Goal: Task Accomplishment & Management: Use online tool/utility

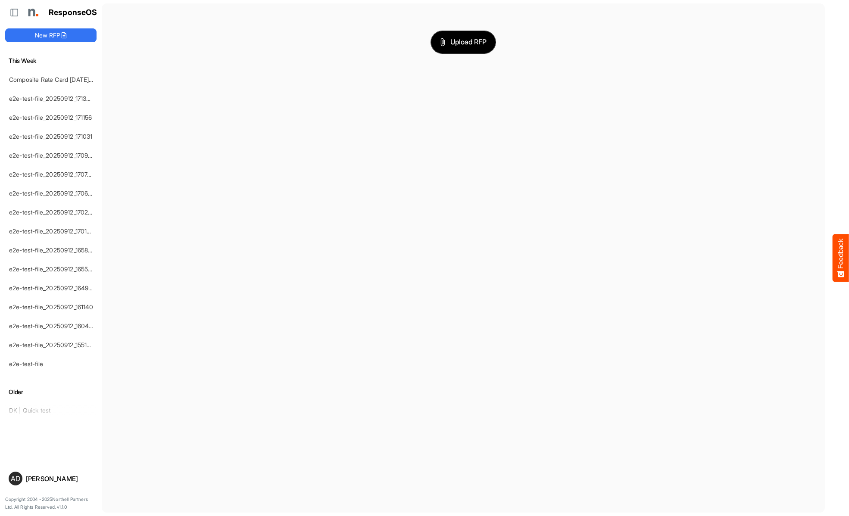
click at [463, 42] on span "Upload RFP" at bounding box center [463, 42] width 47 height 11
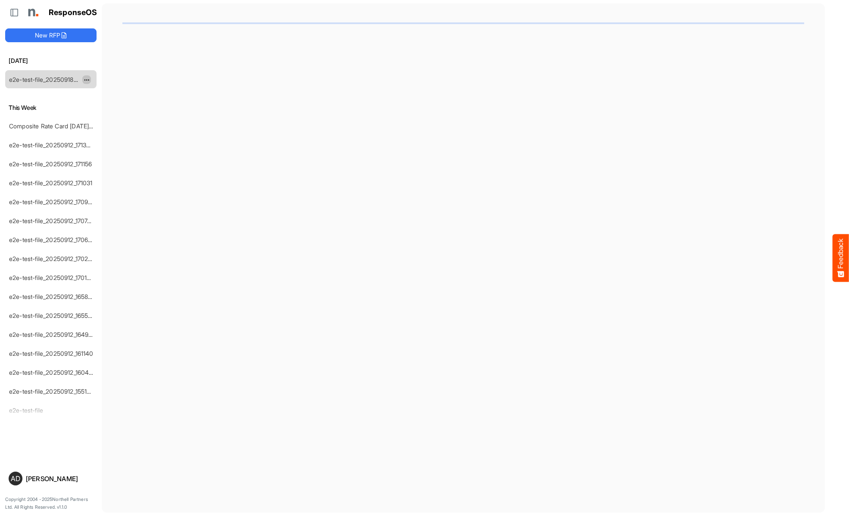
click at [87, 79] on span "dropdownbutton" at bounding box center [86, 80] width 4 height 6
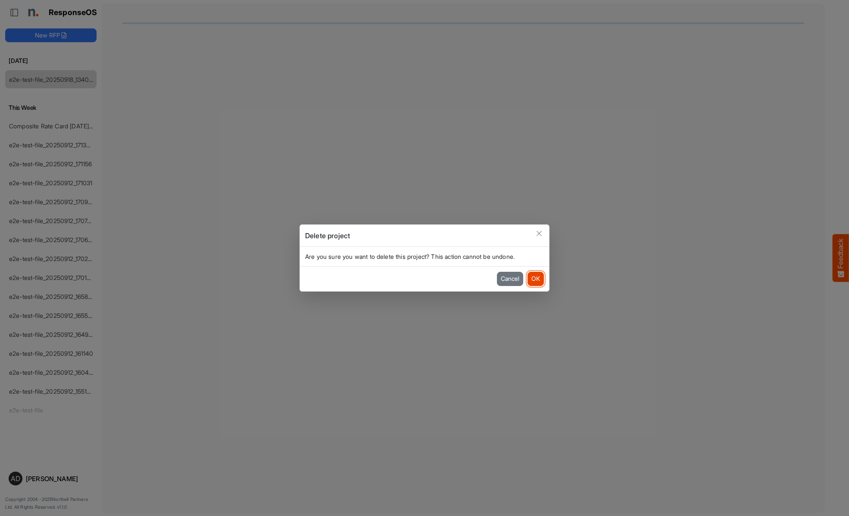
click at [535, 279] on button "OK" at bounding box center [535, 279] width 16 height 14
